Goal: Find specific page/section: Find specific page/section

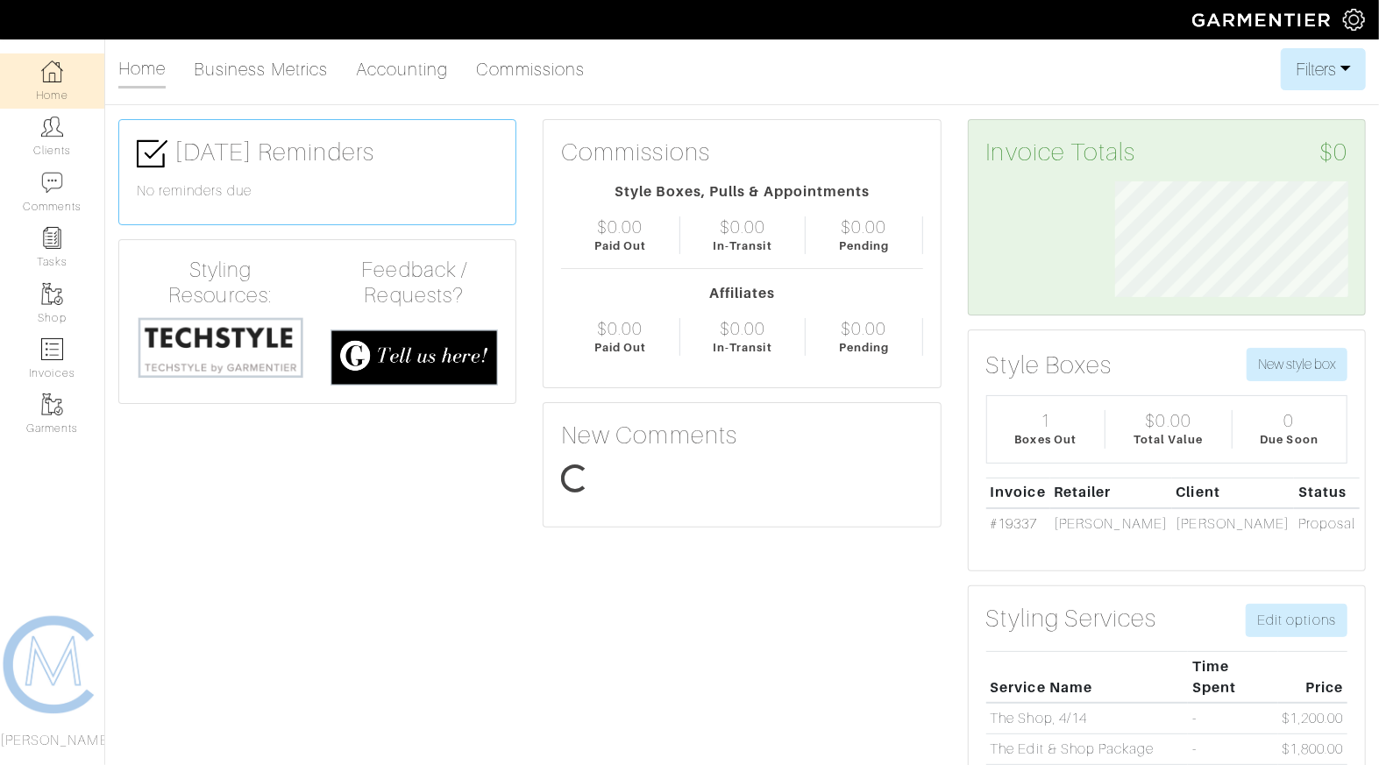
scroll to position [117, 259]
click at [67, 156] on link "Clients" at bounding box center [52, 136] width 104 height 55
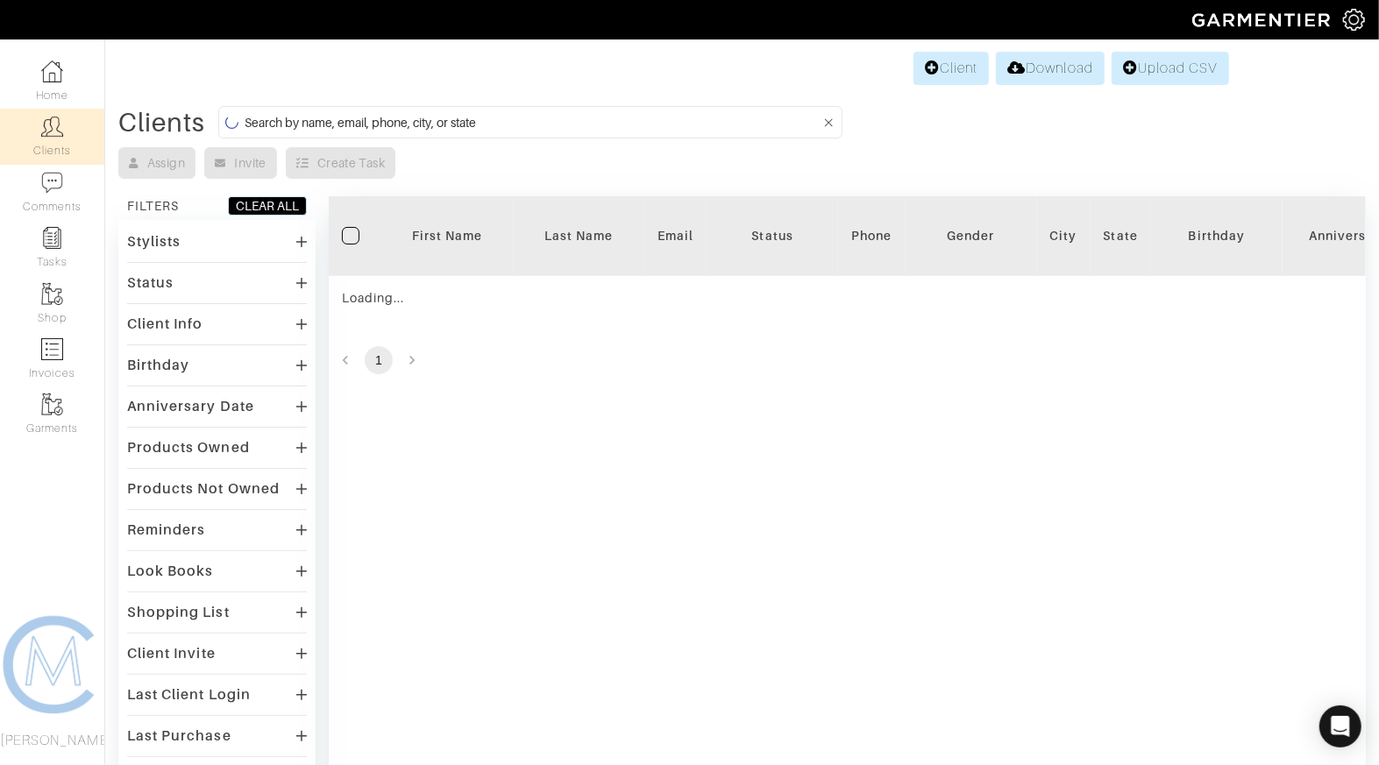
click at [349, 127] on input at bounding box center [533, 122] width 576 height 22
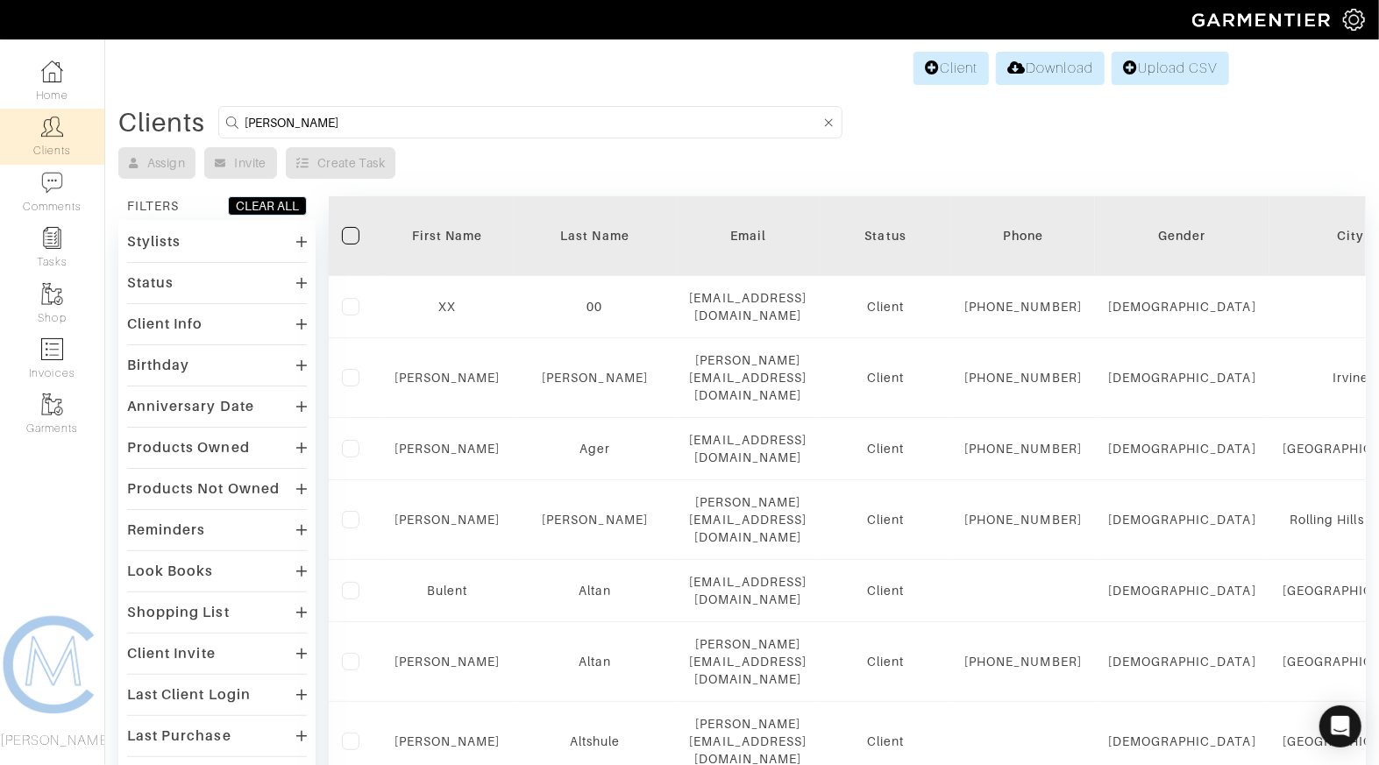
type input "kevin"
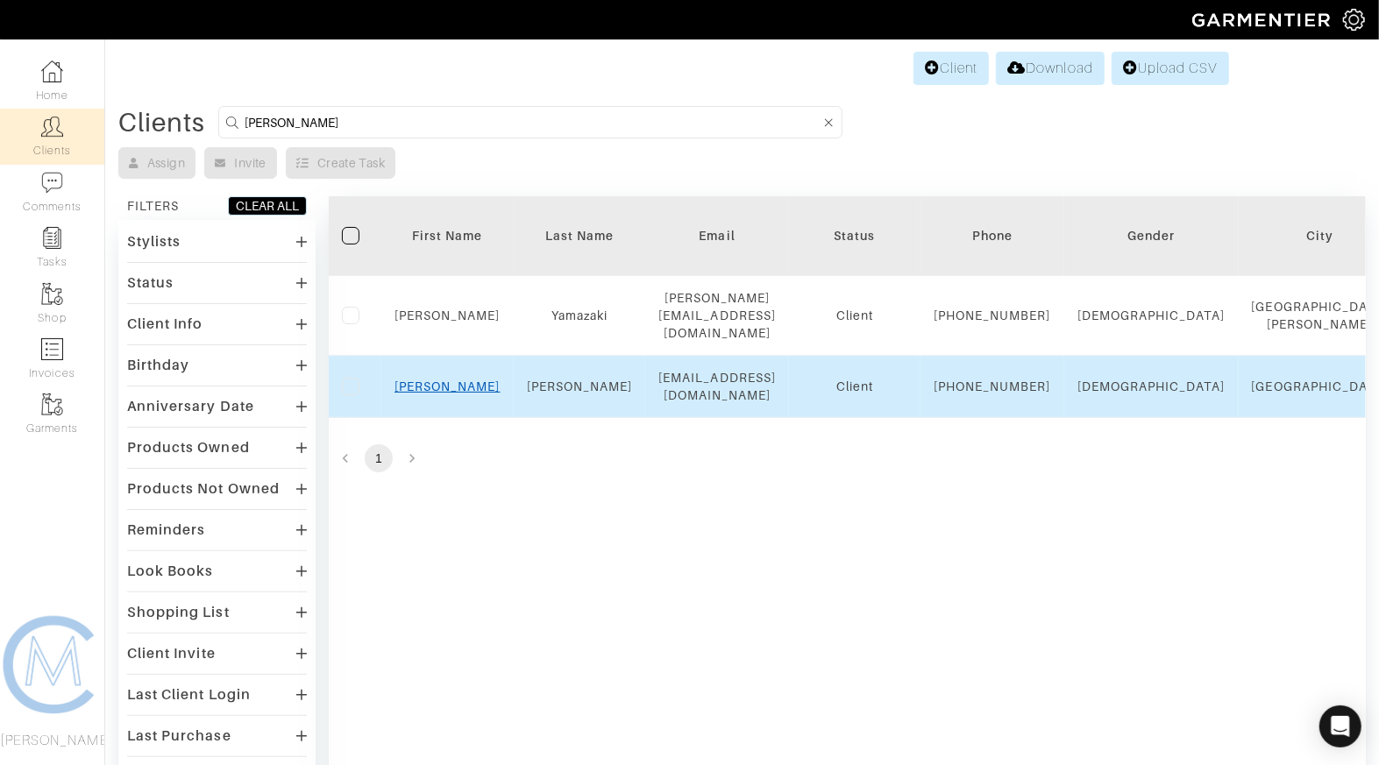
click at [447, 392] on link "Kevin" at bounding box center [448, 387] width 106 height 14
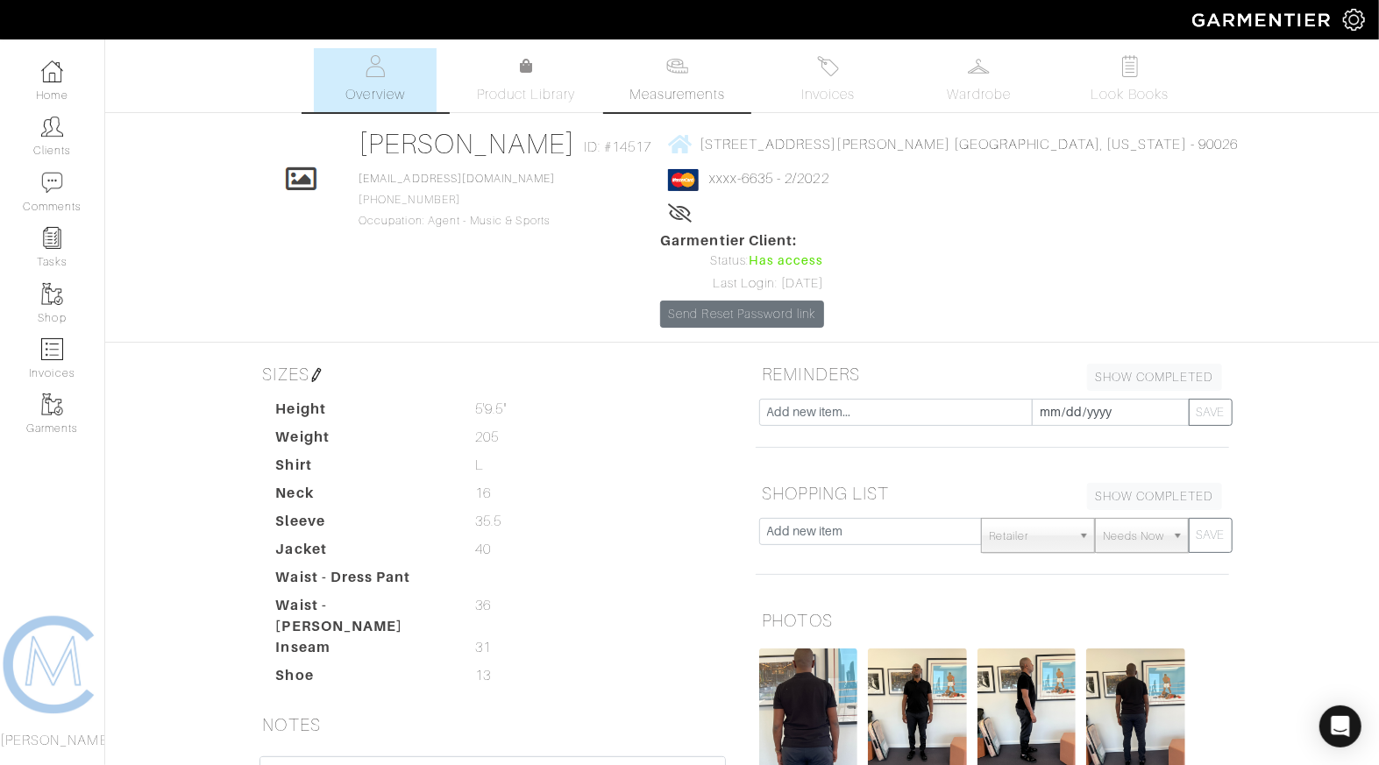
click at [723, 106] on link "Measurements" at bounding box center [677, 80] width 124 height 64
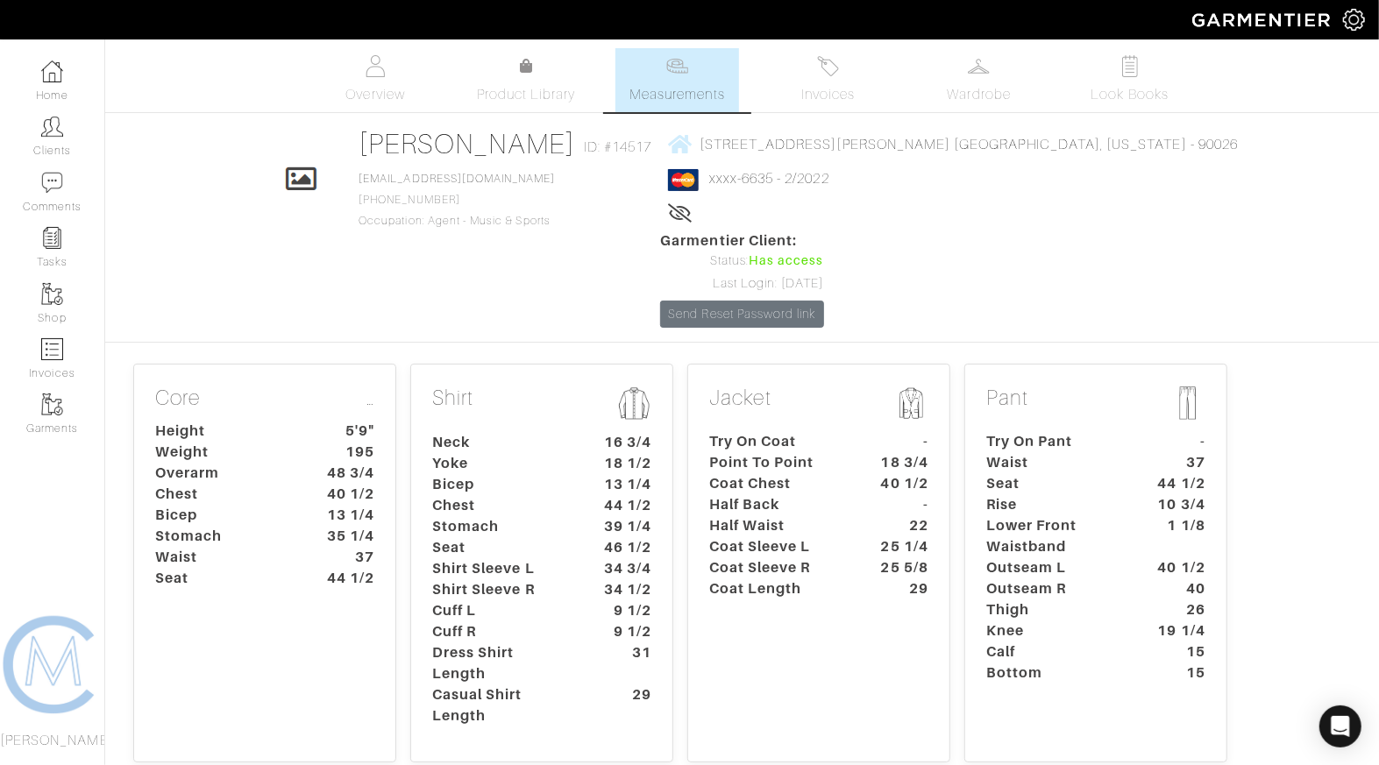
click at [1202, 621] on dt "19 1/4" at bounding box center [1178, 631] width 82 height 21
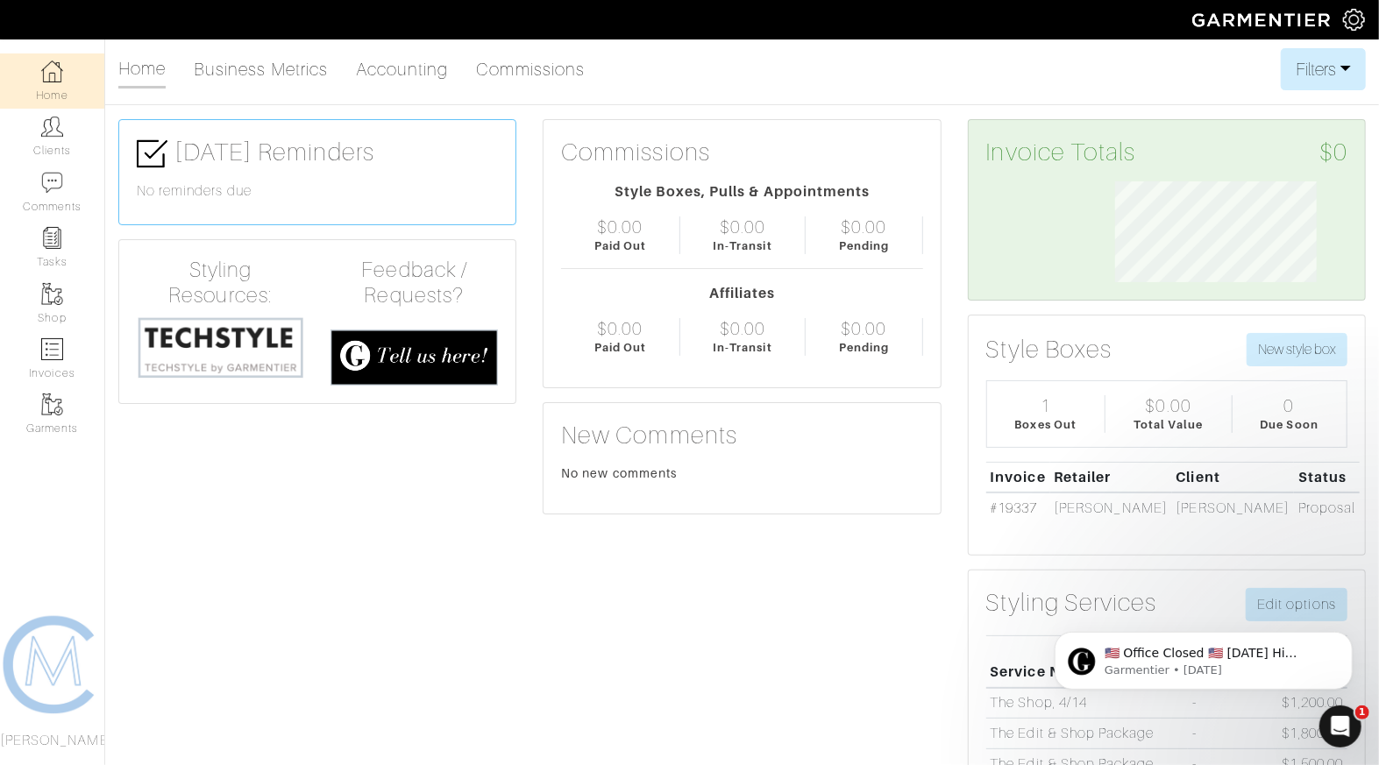
scroll to position [117, 259]
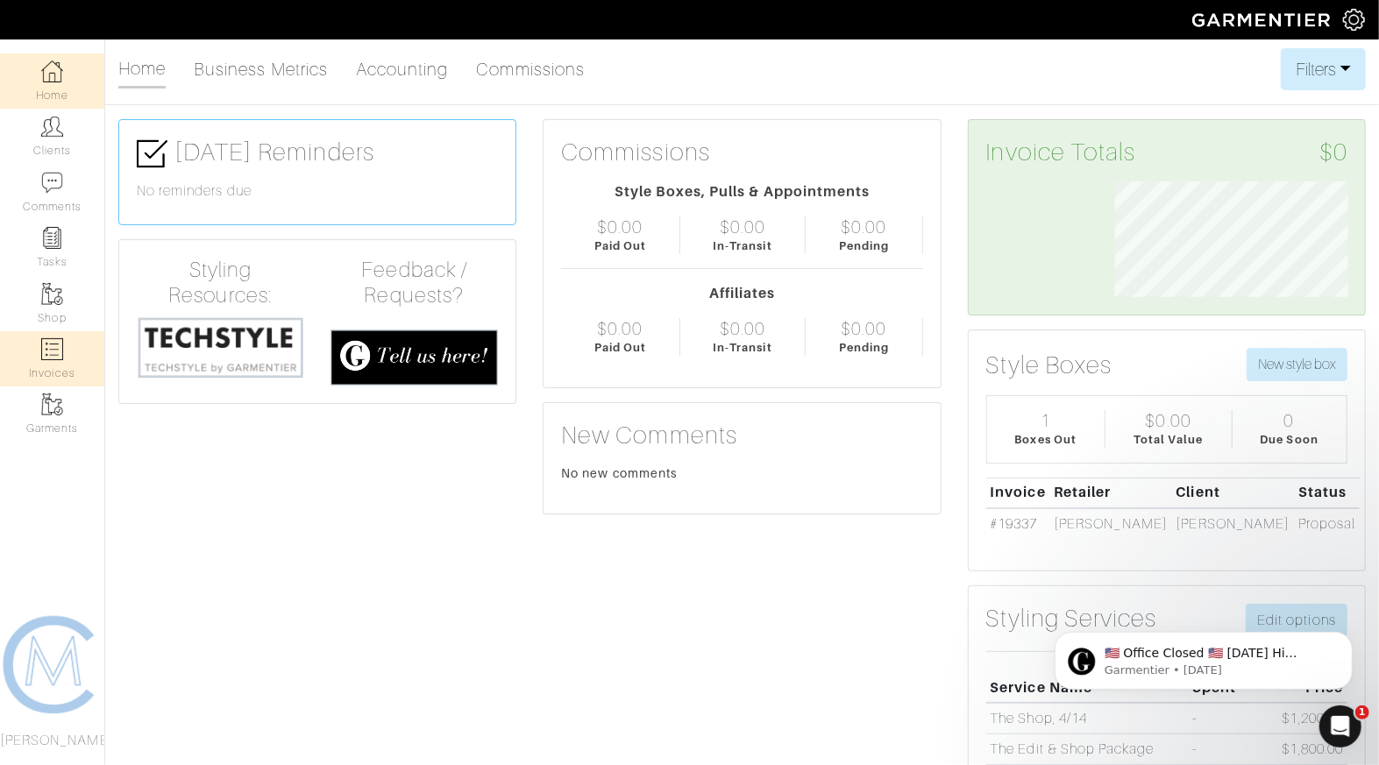
click at [53, 355] on img at bounding box center [52, 349] width 22 height 22
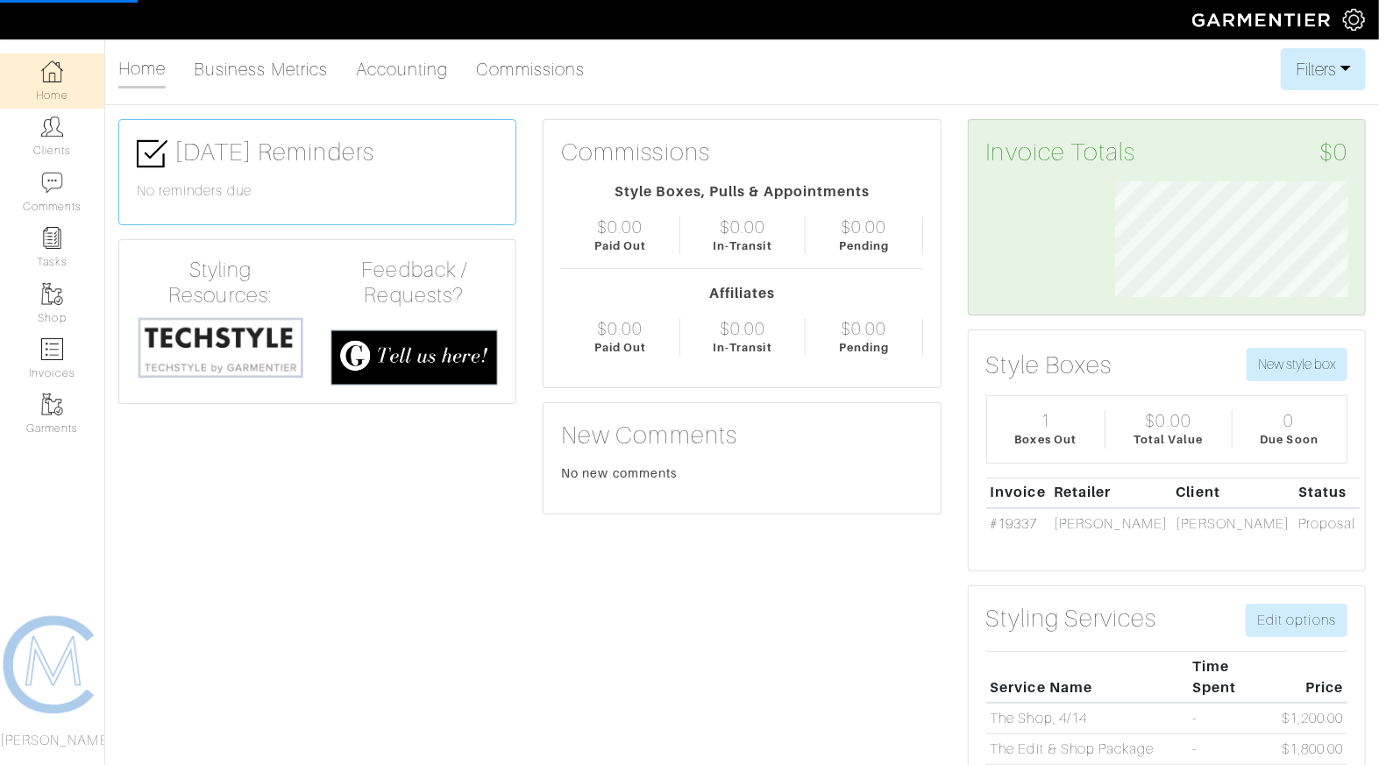
select select
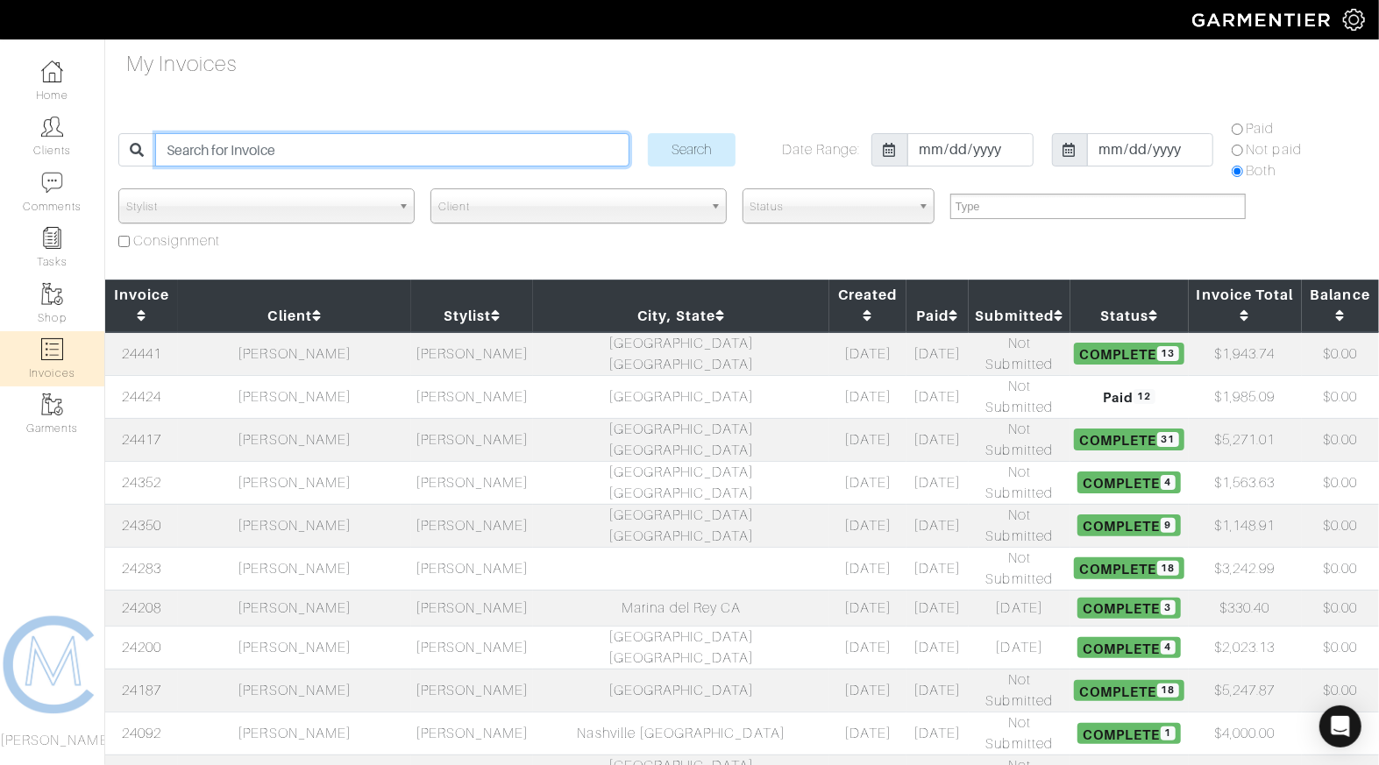
click at [383, 153] on input "search" at bounding box center [392, 149] width 474 height 33
type input "e"
type input "[PERSON_NAME]"
click at [648, 133] on input "Search" at bounding box center [692, 149] width 88 height 33
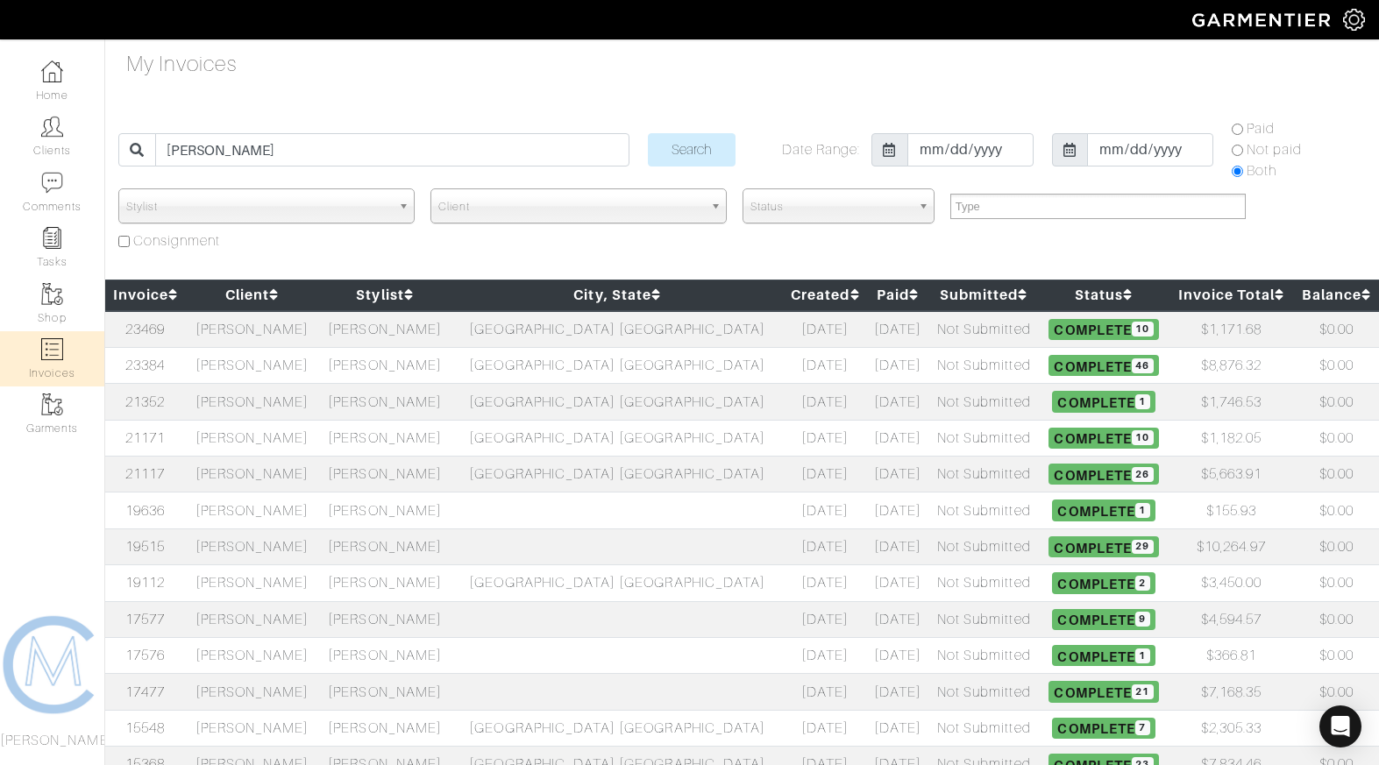
select select
click at [686, 146] on input "Search" at bounding box center [692, 149] width 88 height 33
select select
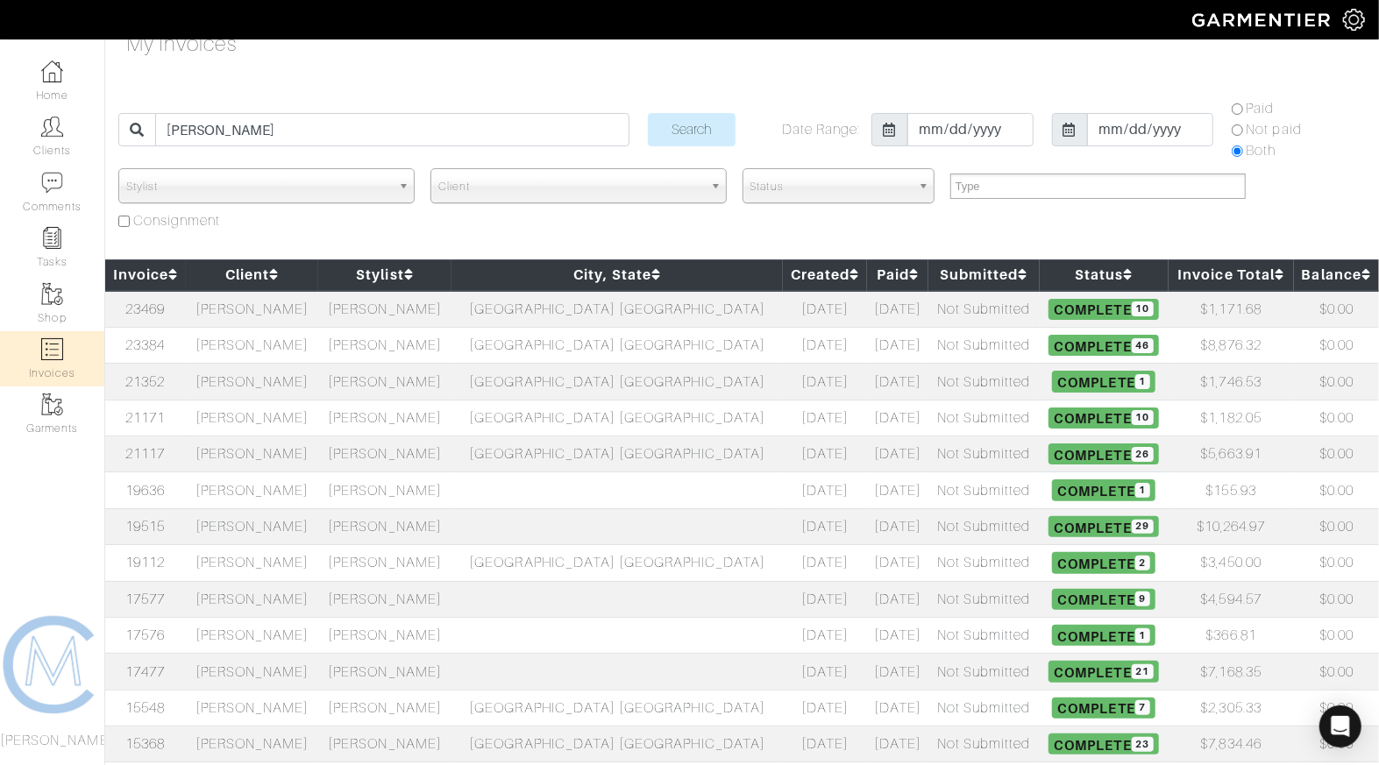
scroll to position [30, 0]
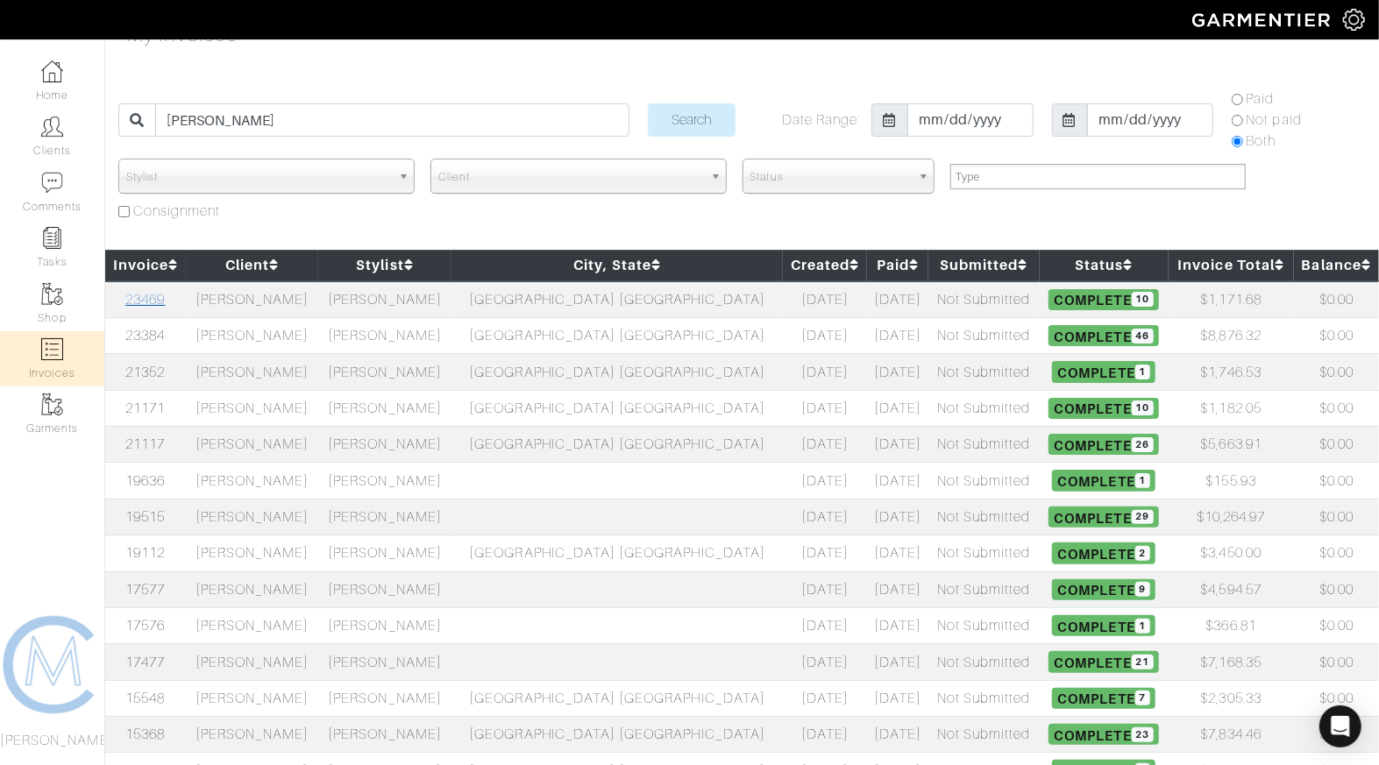
click at [160, 295] on link "23469" at bounding box center [144, 300] width 39 height 16
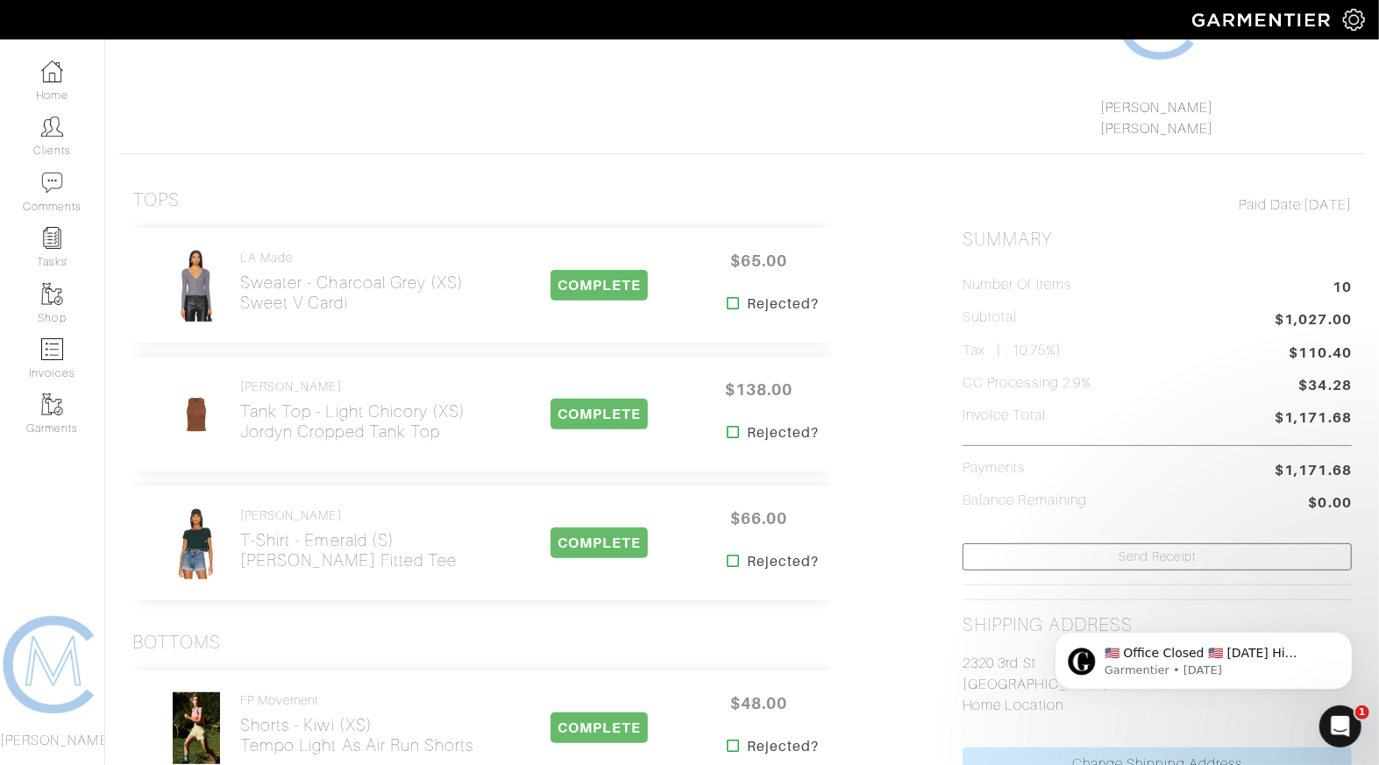
scroll to position [216, 0]
